Goal: Go to known website: Access a specific website the user already knows

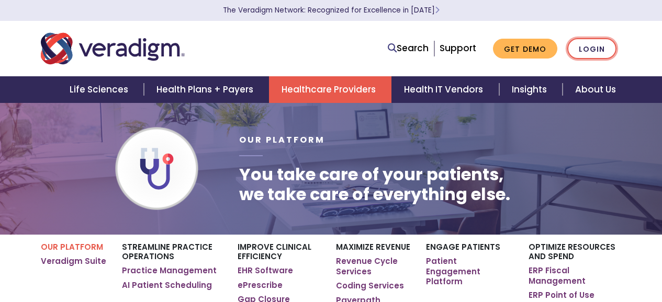
drag, startPoint x: 0, startPoint y: 0, endPoint x: 574, endPoint y: 52, distance: 575.9
click at [569, 53] on li "Login" at bounding box center [591, 48] width 49 height 21
click at [574, 52] on link "Login" at bounding box center [591, 48] width 49 height 21
